Goal: Task Accomplishment & Management: Complete application form

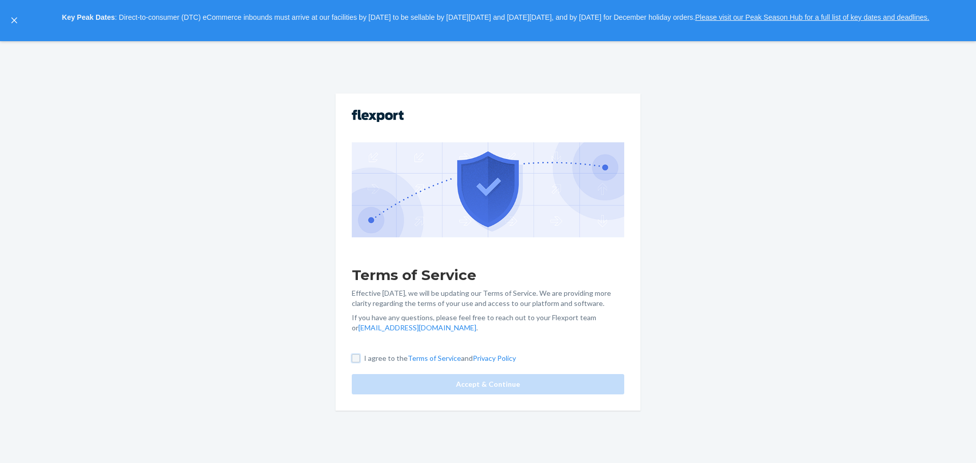
click at [352, 358] on input "I agree to the Terms of Service and Privacy Policy" at bounding box center [356, 358] width 8 height 8
checkbox input "true"
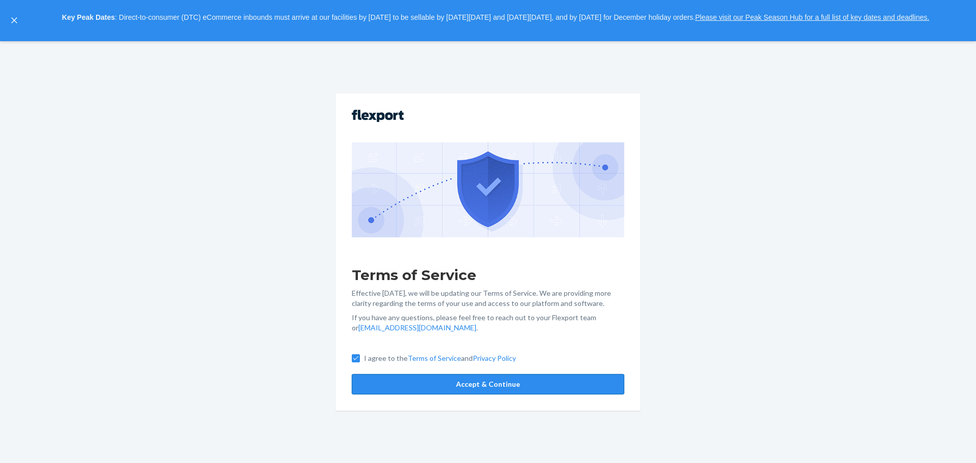
click at [485, 381] on button "Accept & Continue" at bounding box center [488, 384] width 273 height 20
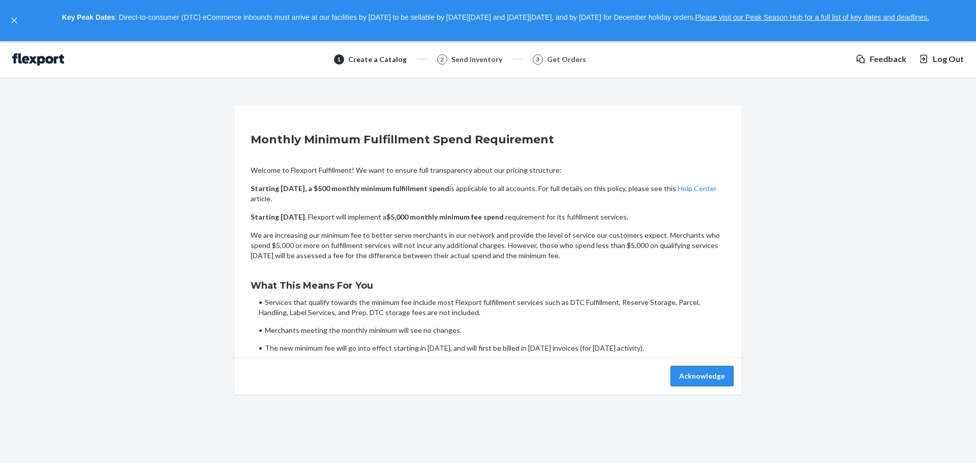
click at [710, 375] on button "Acknowledge" at bounding box center [702, 376] width 63 height 20
